Goal: Check status: Check status

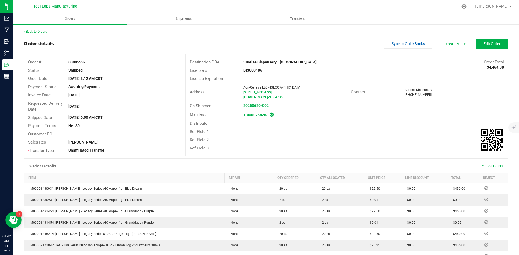
click at [43, 30] on link "Back to Orders" at bounding box center [35, 32] width 23 height 4
click at [32, 33] on link "Back to Orders" at bounding box center [35, 32] width 23 height 4
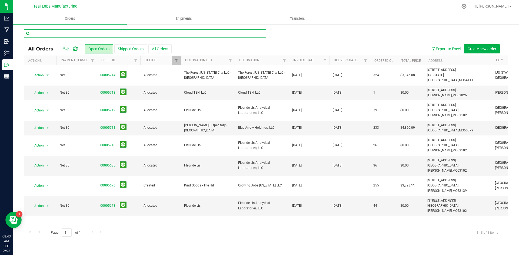
click at [64, 34] on input "text" at bounding box center [145, 33] width 242 height 8
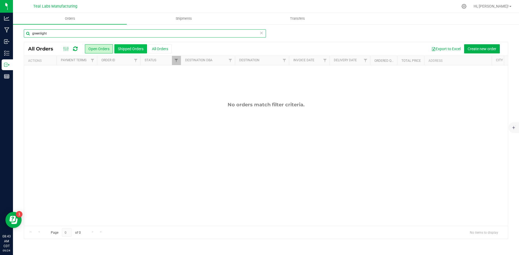
type input "greenlight"
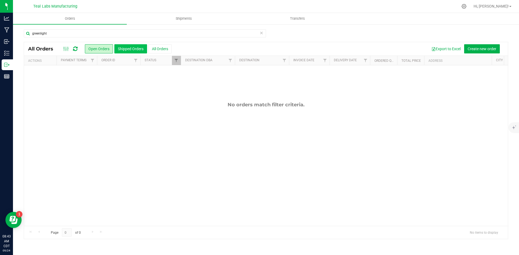
click at [134, 49] on button "Shipped Orders" at bounding box center [130, 48] width 33 height 9
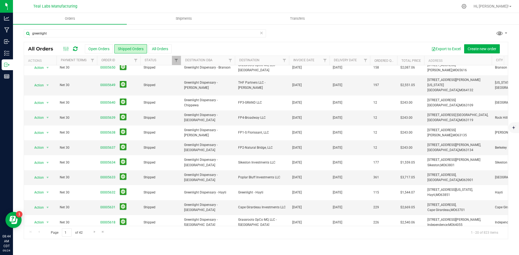
scroll to position [142, 0]
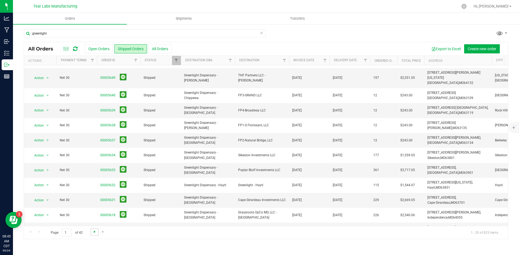
click at [94, 233] on span "Go to the next page" at bounding box center [94, 232] width 4 height 4
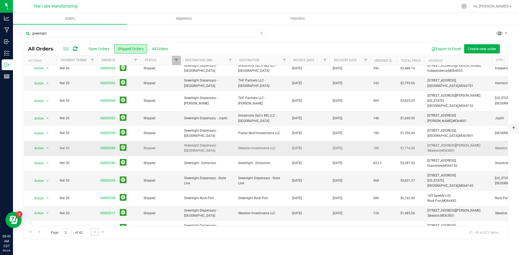
scroll to position [0, 0]
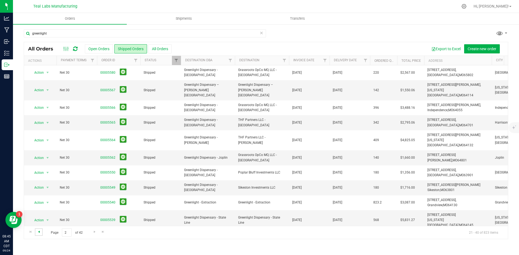
click at [38, 232] on span "Go to the previous page" at bounding box center [39, 232] width 4 height 4
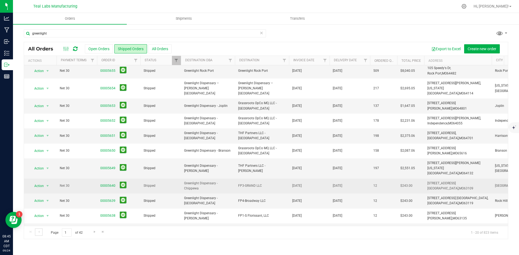
scroll to position [61, 0]
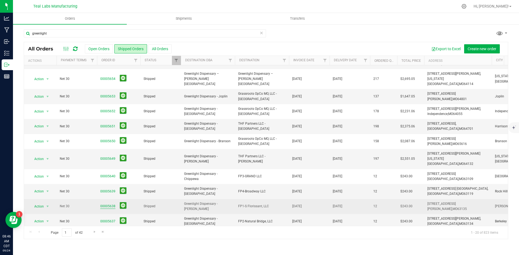
click at [110, 204] on link "00005638" at bounding box center [107, 206] width 15 height 5
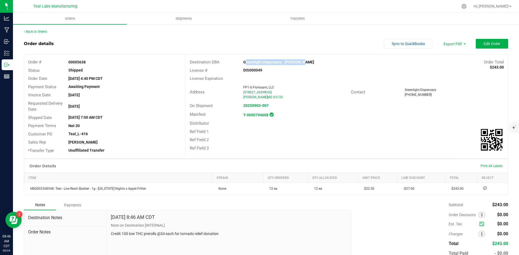
drag, startPoint x: 301, startPoint y: 62, endPoint x: 238, endPoint y: 61, distance: 62.5
click at [239, 61] on div "Greenlight Dispensary - Ferguson" at bounding box center [306, 62] width 134 height 6
copy strong "Greenlight Dispensary - Ferguson"
click at [452, 59] on span "Invoice PDF" at bounding box center [451, 61] width 34 height 8
click at [44, 31] on link "Back to Orders" at bounding box center [35, 32] width 23 height 4
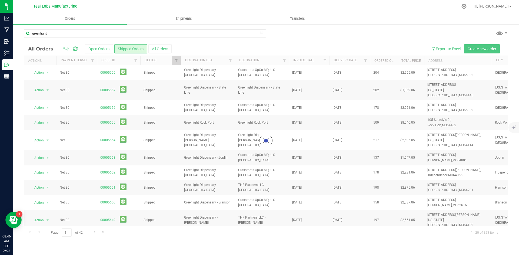
click at [86, 48] on div at bounding box center [266, 140] width 484 height 197
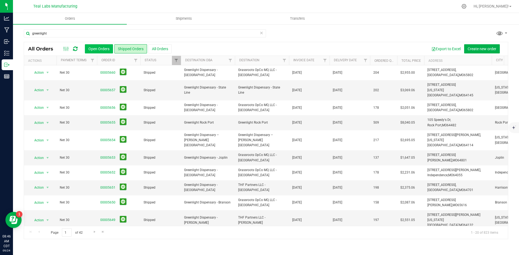
click at [89, 47] on button "Open Orders" at bounding box center [99, 48] width 28 height 9
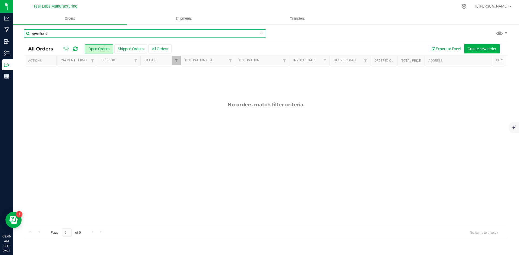
drag, startPoint x: 62, startPoint y: 35, endPoint x: 20, endPoint y: 32, distance: 42.0
click at [20, 32] on div "greenlight All Orders Open Orders Shipped Orders All Orders Export to Excel Cre…" at bounding box center [266, 134] width 506 height 221
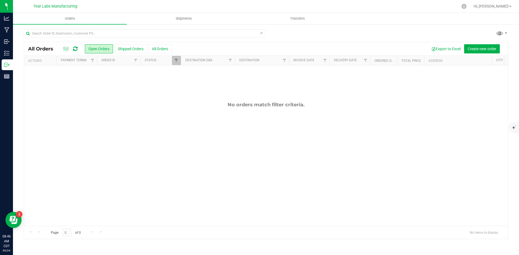
click at [320, 34] on div at bounding box center [266, 35] width 484 height 12
